Goal: Information Seeking & Learning: Learn about a topic

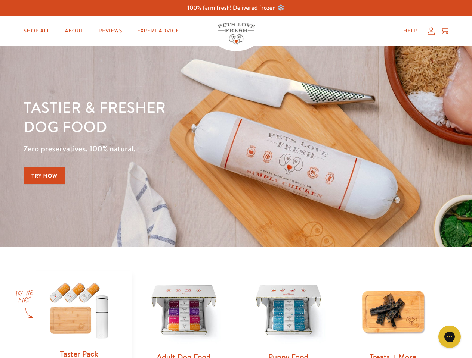
click at [236, 179] on div "Tastier & fresher dog food Zero preservatives. 100% natural. Try Now" at bounding box center [165, 146] width 283 height 99
click at [449, 337] on icon "Gorgias live chat" at bounding box center [448, 336] width 7 height 7
